Goal: Information Seeking & Learning: Understand process/instructions

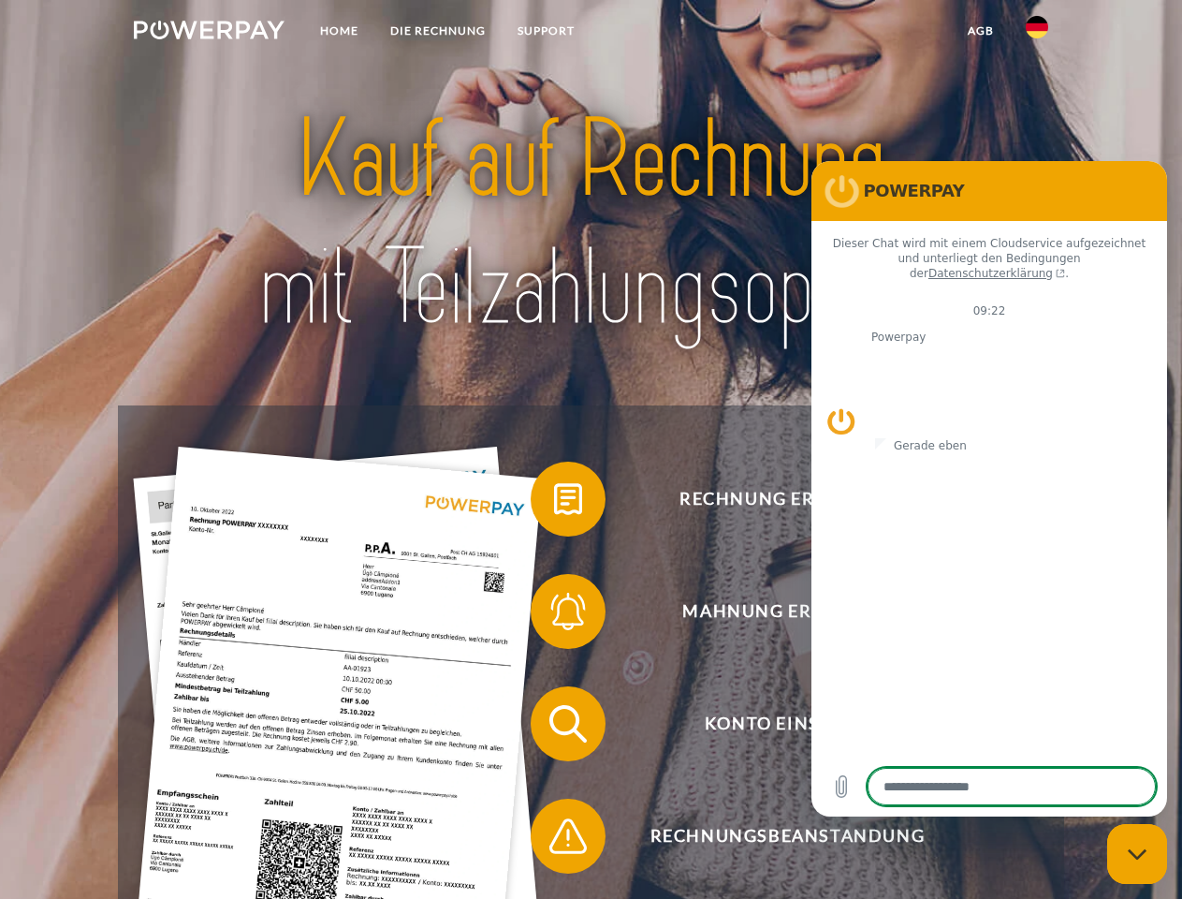
click at [209, 33] on img at bounding box center [209, 30] width 151 height 19
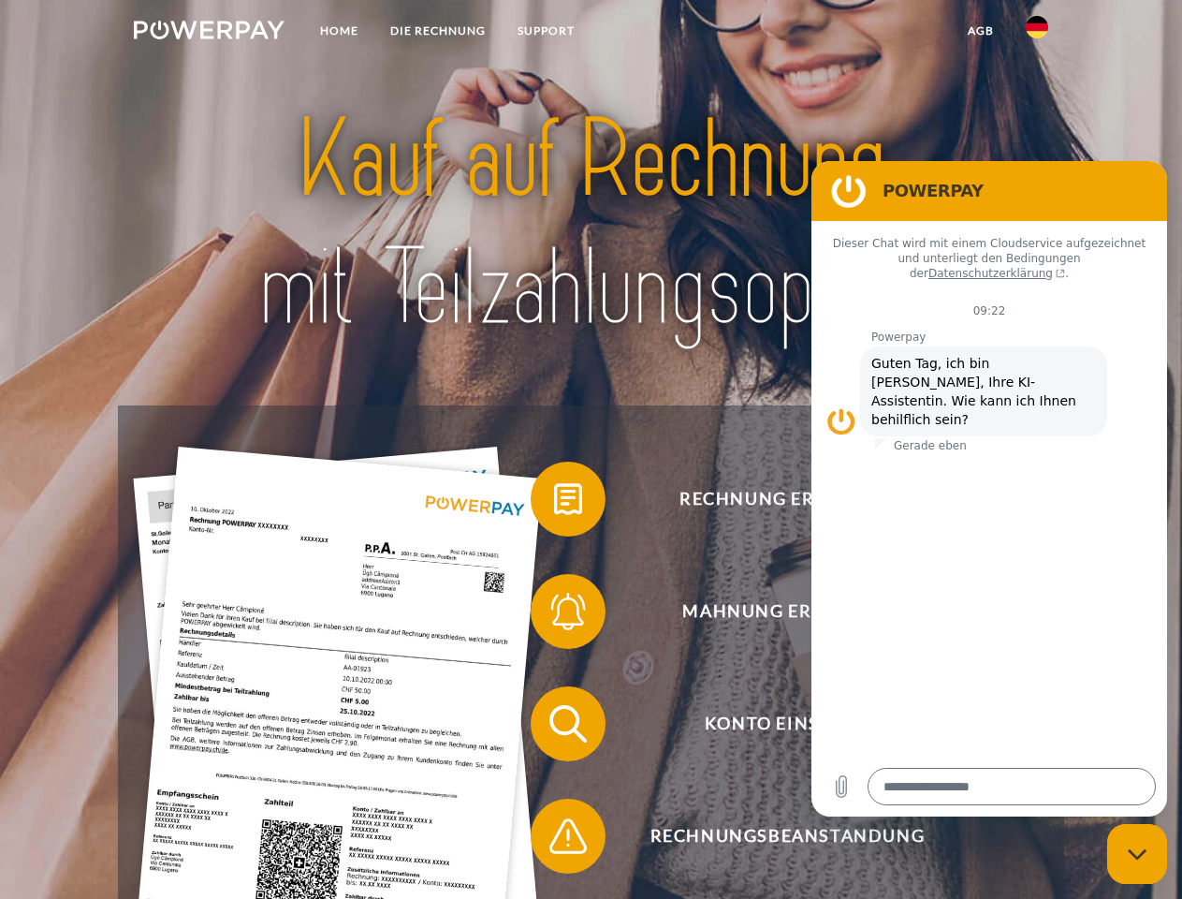
click at [1037, 33] on img at bounding box center [1037, 27] width 22 height 22
click at [980, 31] on link "agb" at bounding box center [981, 31] width 58 height 34
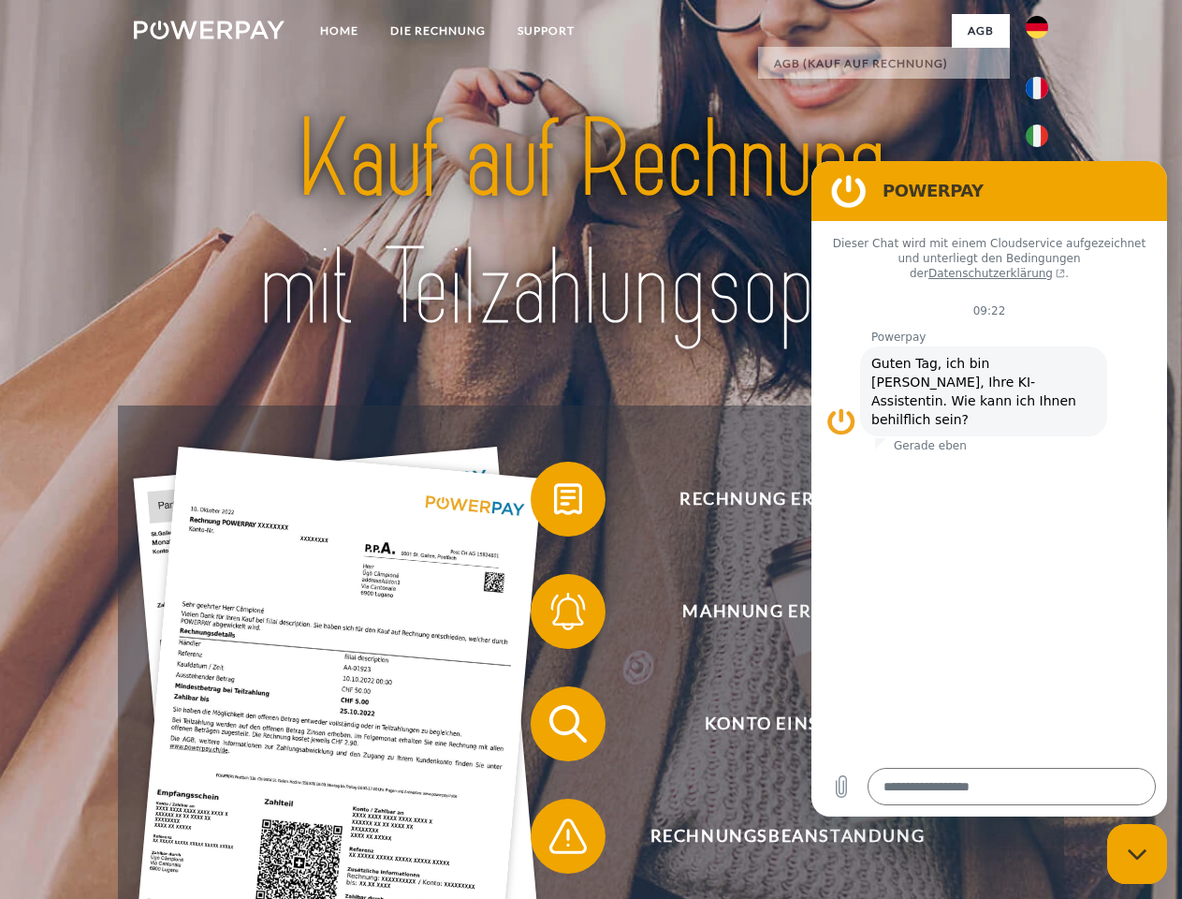
click at [554, 503] on span at bounding box center [540, 499] width 94 height 94
click at [554, 615] on span at bounding box center [540, 611] width 94 height 94
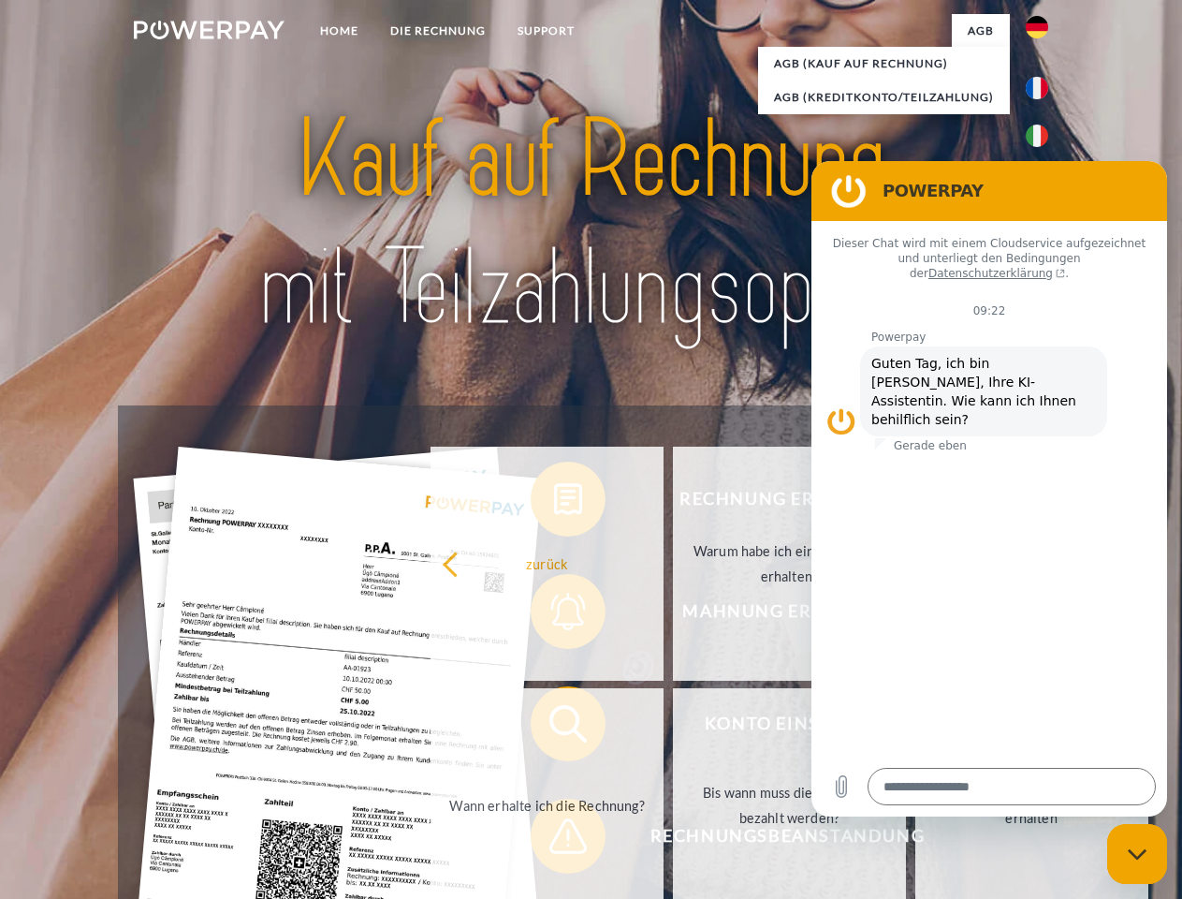
click at [673, 727] on link "Bis wann muss die Rechnung bezahlt werden?" at bounding box center [789, 805] width 233 height 234
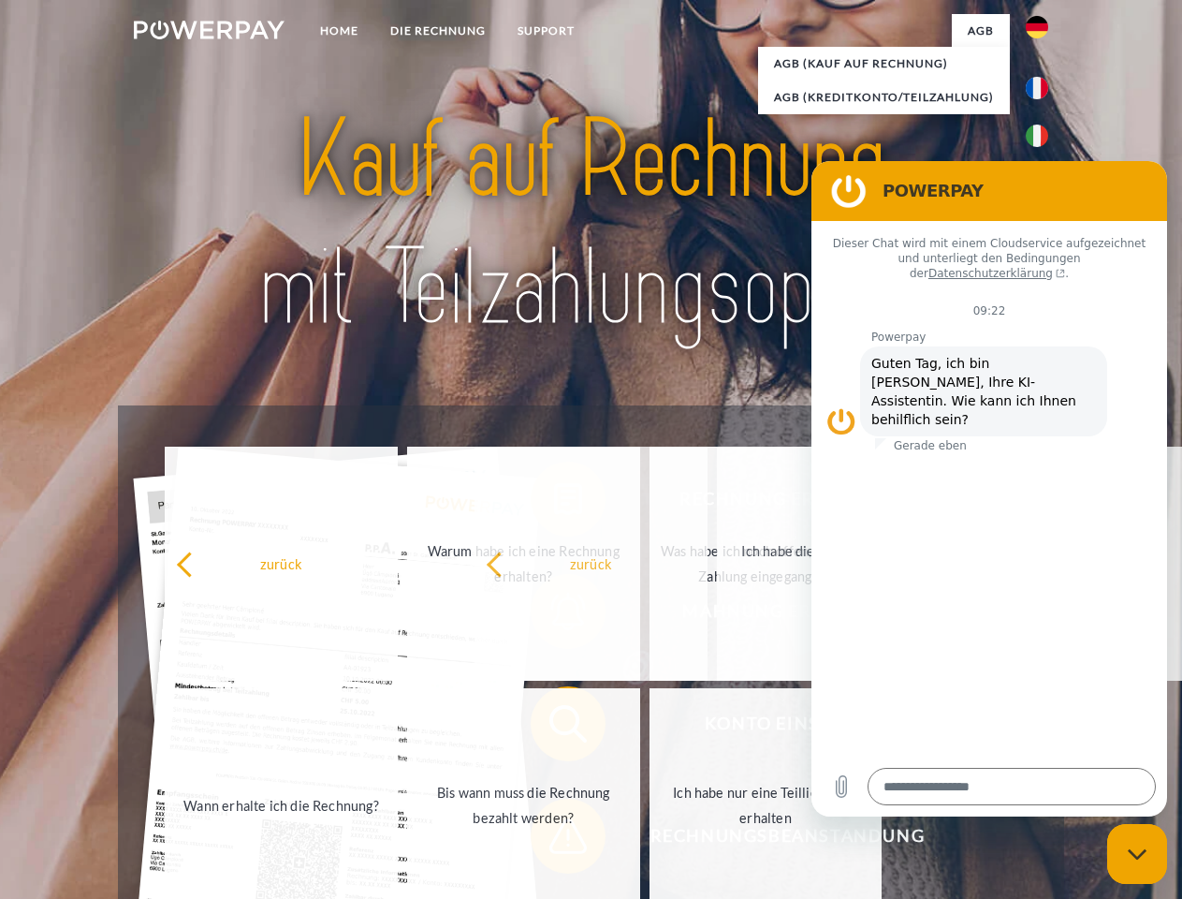
click at [554, 840] on span at bounding box center [540, 836] width 94 height 94
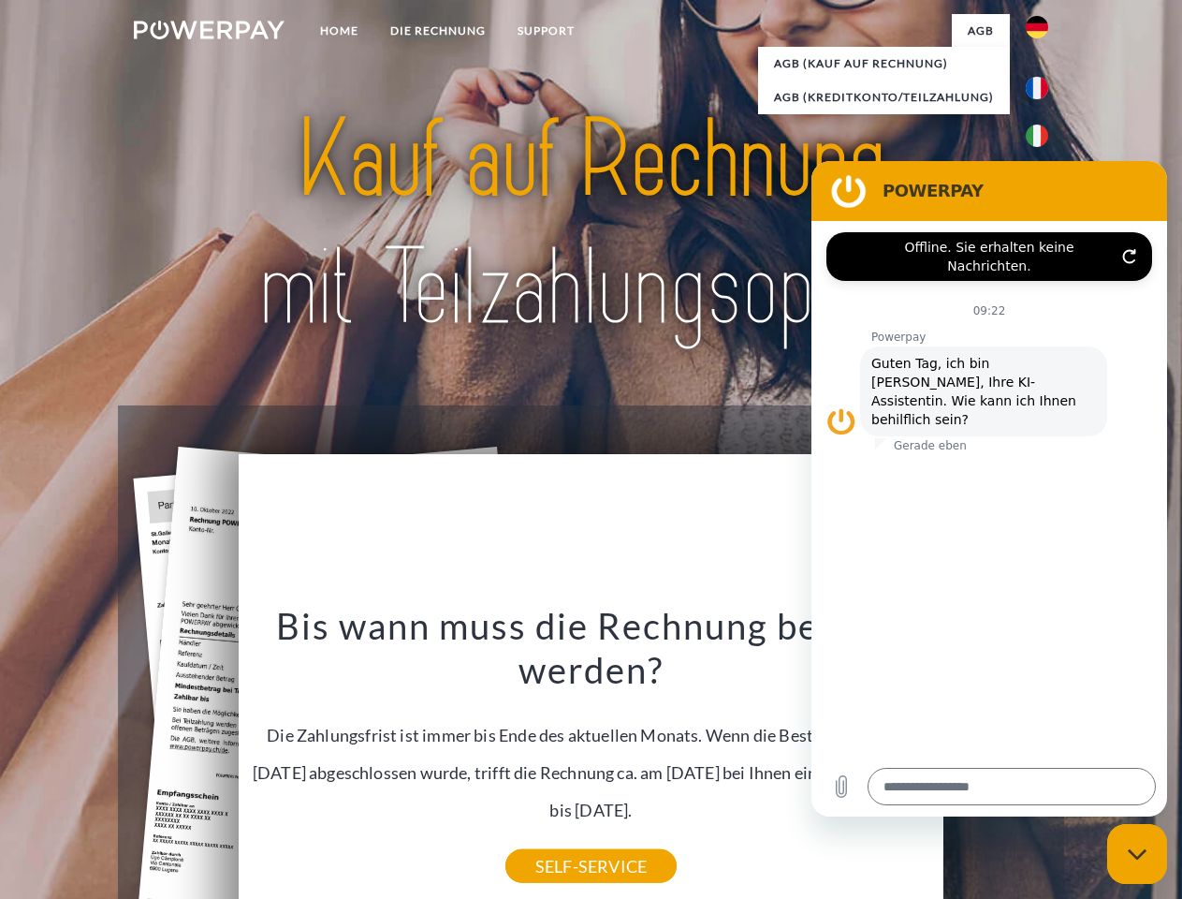
click at [1137, 854] on icon "Messaging-Fenster schließen" at bounding box center [1138, 854] width 20 height 12
type textarea "*"
